Goal: Task Accomplishment & Management: Complete application form

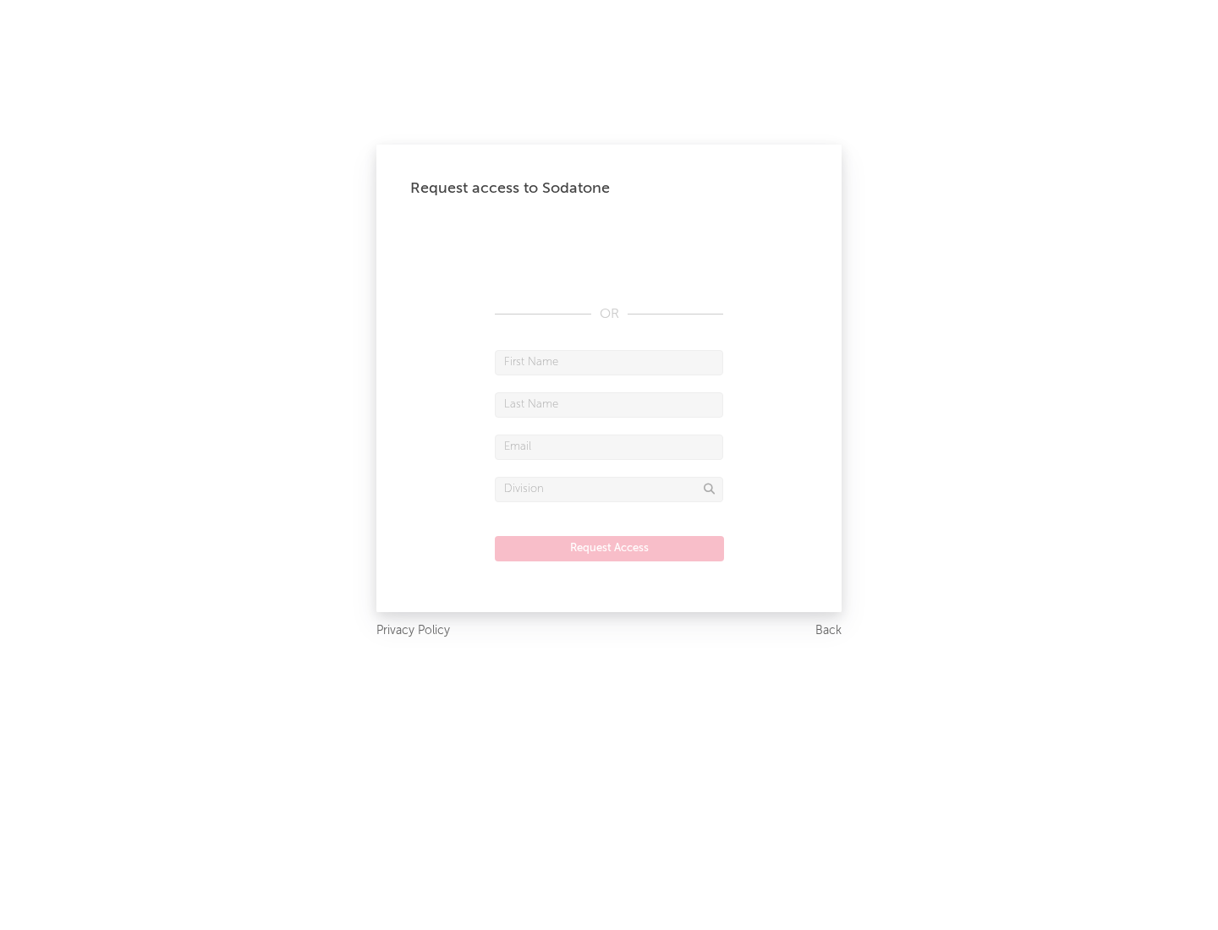
click at [609, 362] on input "text" at bounding box center [609, 362] width 228 height 25
type input "[PERSON_NAME]"
click at [609, 404] on input "text" at bounding box center [609, 404] width 228 height 25
type input "[PERSON_NAME]"
click at [609, 447] on input "text" at bounding box center [609, 447] width 228 height 25
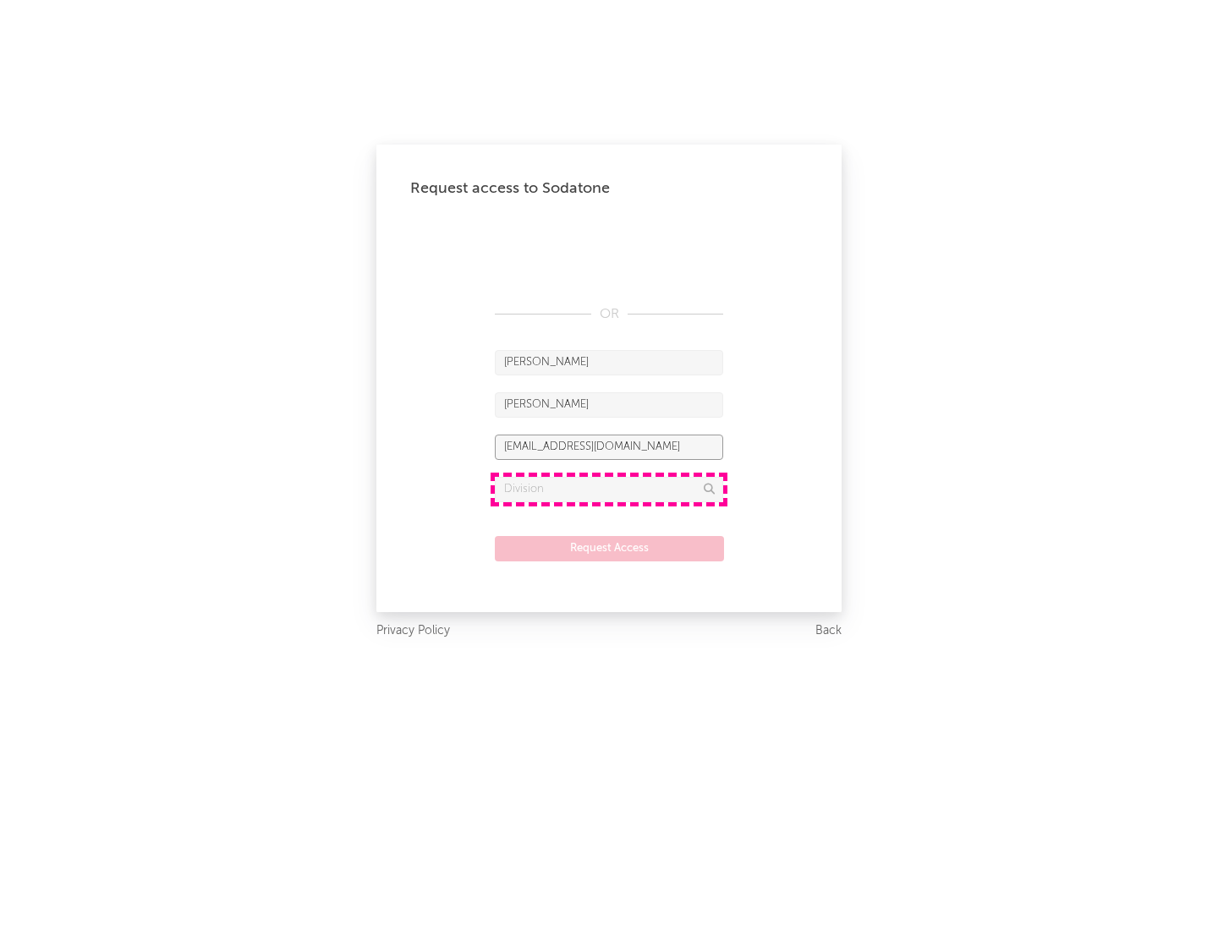
type input "[EMAIL_ADDRESS][DOMAIN_NAME]"
click at [609, 489] on input "text" at bounding box center [609, 489] width 228 height 25
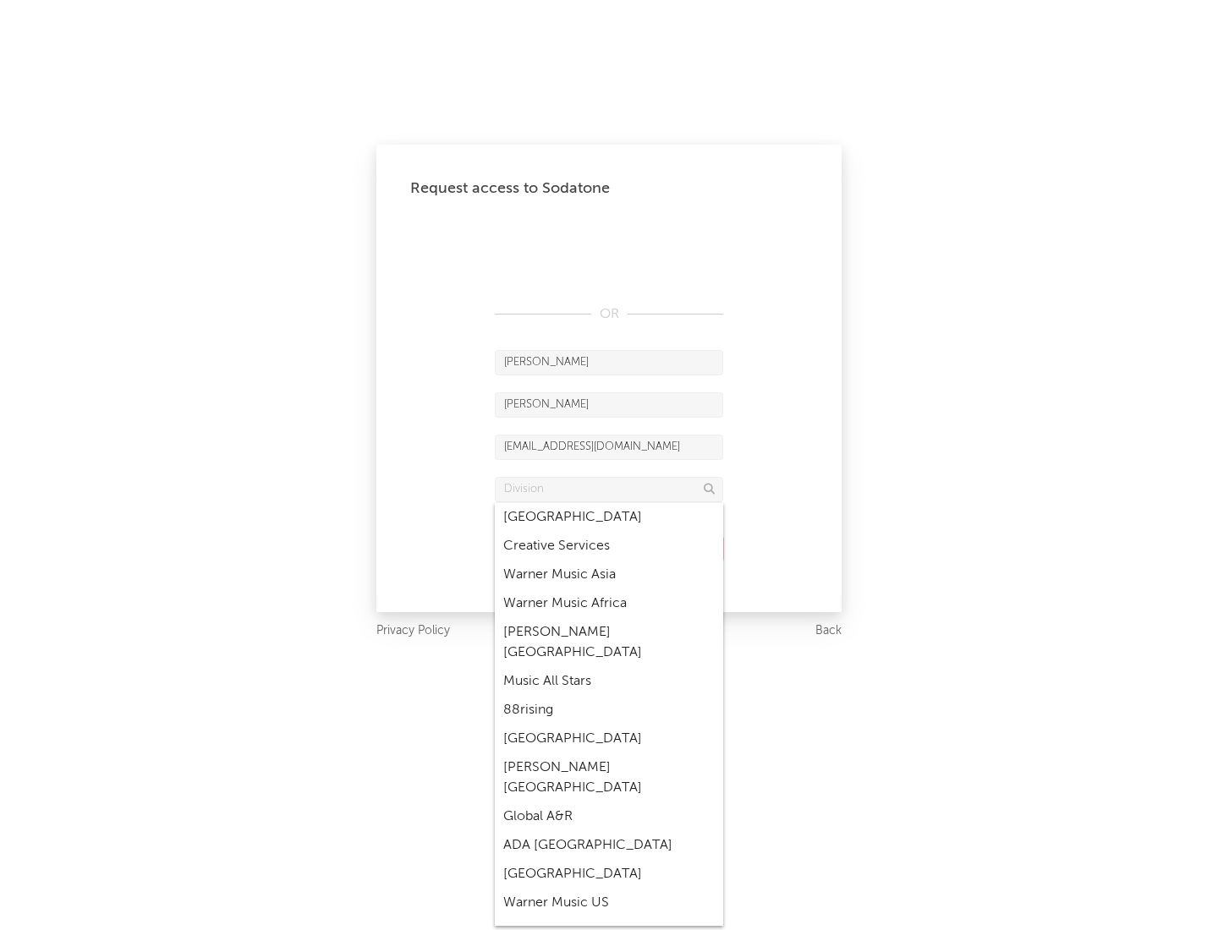
click at [609, 667] on div "Music All Stars" at bounding box center [609, 681] width 228 height 29
type input "Music All Stars"
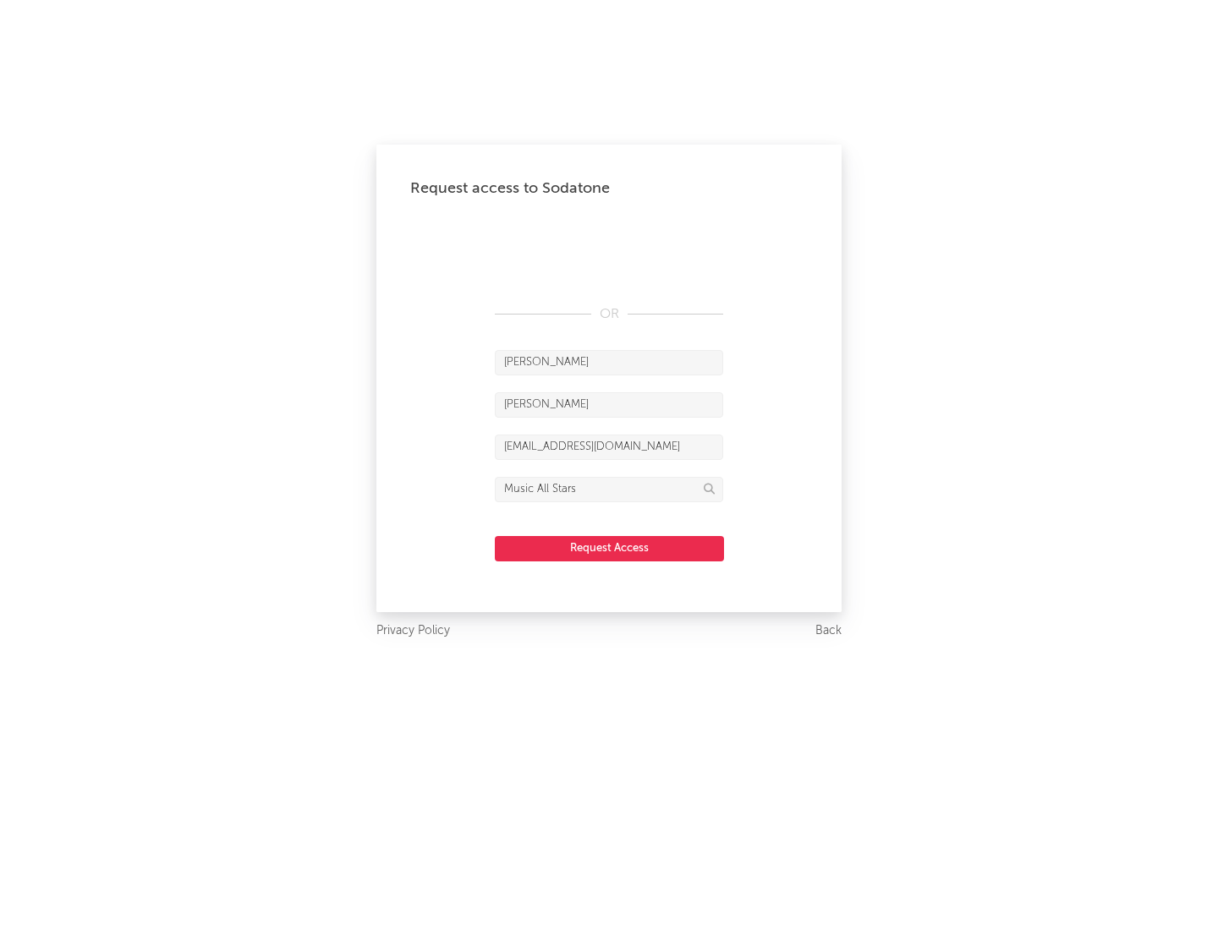
click at [609, 548] on button "Request Access" at bounding box center [609, 548] width 229 height 25
